Goal: Task Accomplishment & Management: Manage account settings

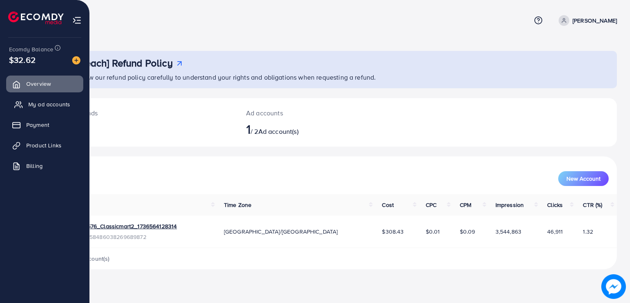
click at [36, 105] on span "My ad accounts" at bounding box center [49, 104] width 42 height 8
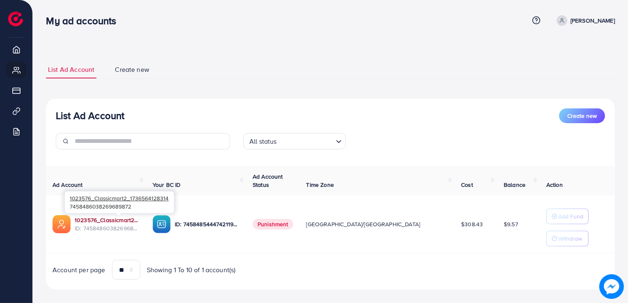
click at [121, 219] on link "1023576_Classicmart2_1736564128314" at bounding box center [107, 220] width 65 height 8
click at [114, 224] on span "ID: 7458486038269689872" at bounding box center [107, 228] width 65 height 8
click at [114, 220] on link "1023576_Classicmart2_1736564128314" at bounding box center [107, 220] width 65 height 8
click at [110, 222] on link "1023576_Classicmart2_1736564128314" at bounding box center [107, 220] width 65 height 8
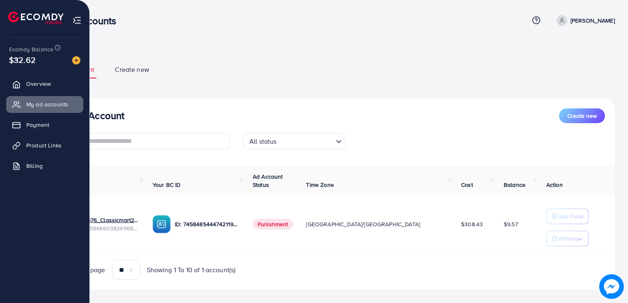
click at [23, 233] on ul "Overview My ad accounts Payment Product Links Billing" at bounding box center [44, 166] width 89 height 188
click at [76, 8] on li at bounding box center [76, 18] width 9 height 33
click at [78, 21] on img at bounding box center [76, 20] width 9 height 9
